Goal: Task Accomplishment & Management: Check status

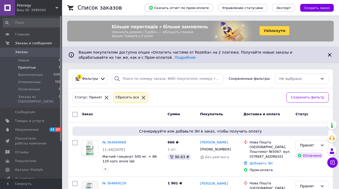
click at [141, 98] on icon at bounding box center [143, 97] width 5 height 5
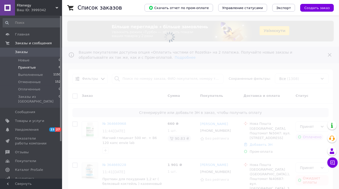
click at [140, 79] on span at bounding box center [169, 94] width 339 height 189
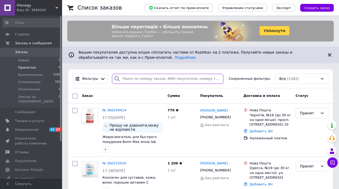
click at [136, 76] on input "search" at bounding box center [168, 79] width 112 height 10
paste input "[PERSON_NAME]"
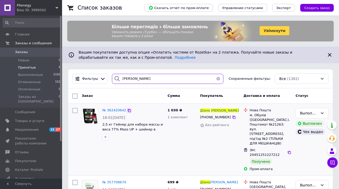
type input "[PERSON_NAME]"
click at [128, 109] on icon at bounding box center [129, 110] width 3 height 3
